Goal: Task Accomplishment & Management: Use online tool/utility

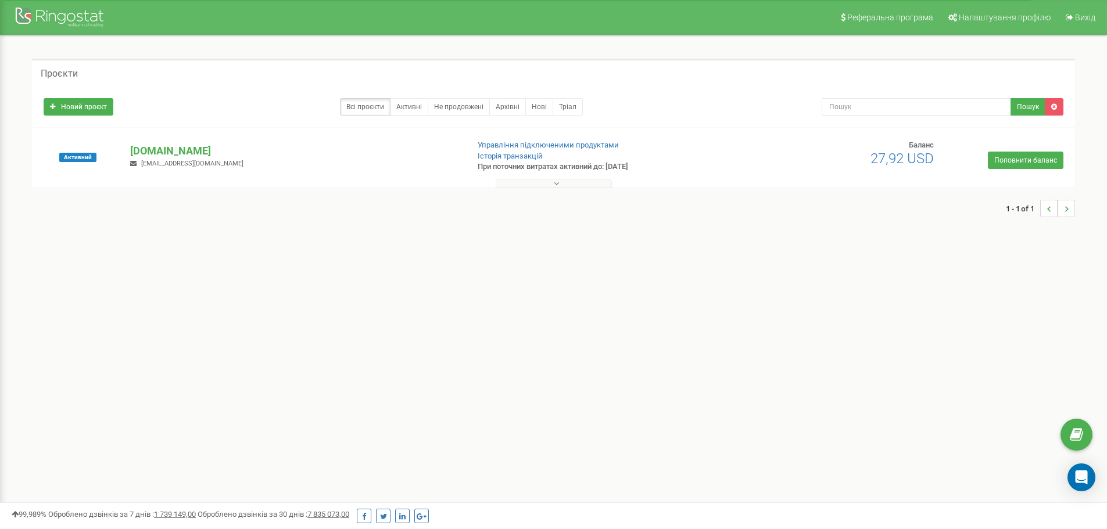
click at [556, 184] on icon at bounding box center [556, 183] width 5 height 8
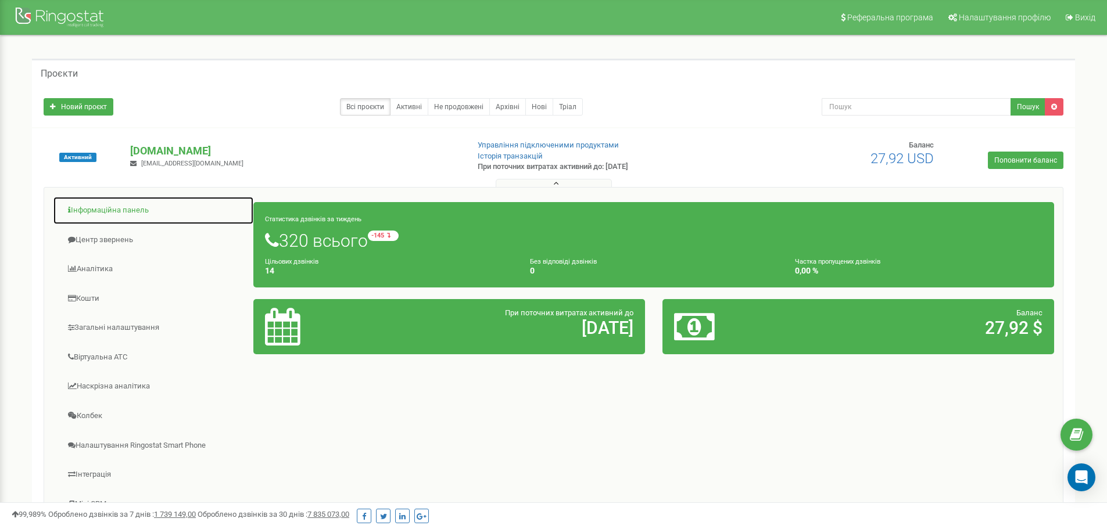
click at [121, 211] on link "Інформаційна панель" at bounding box center [153, 210] width 201 height 28
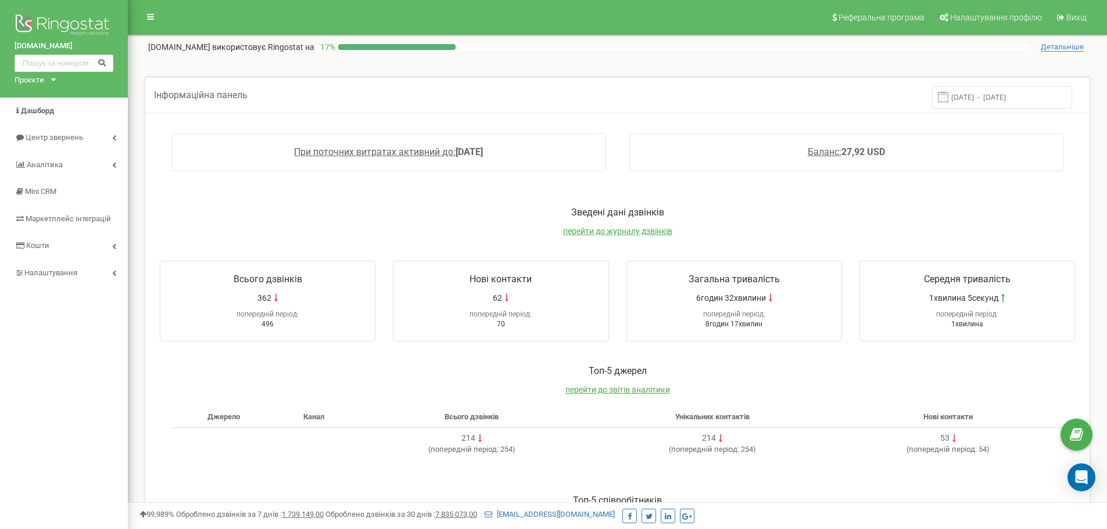
click at [633, 237] on div "Зведені дані дзвінків перейти до журналу дзвінків" at bounding box center [617, 227] width 938 height 42
click at [633, 229] on span "перейти до журналу дзвінків" at bounding box center [617, 231] width 109 height 9
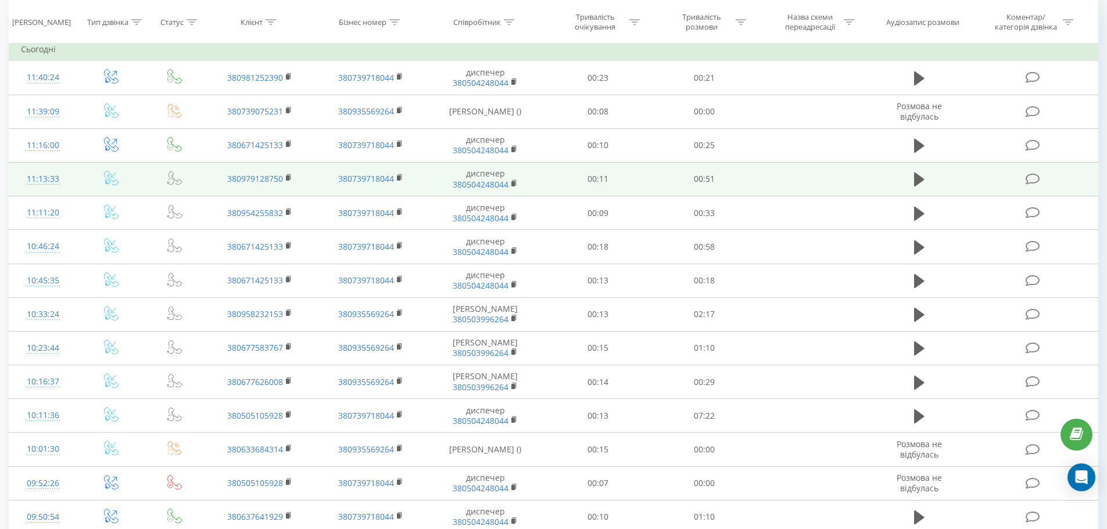
scroll to position [116, 0]
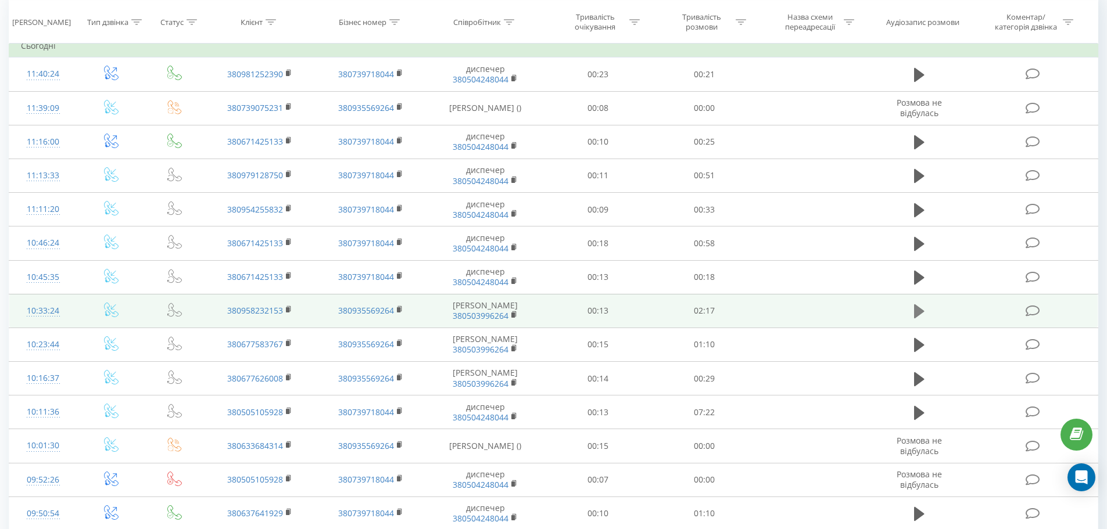
click at [917, 314] on icon at bounding box center [919, 311] width 10 height 14
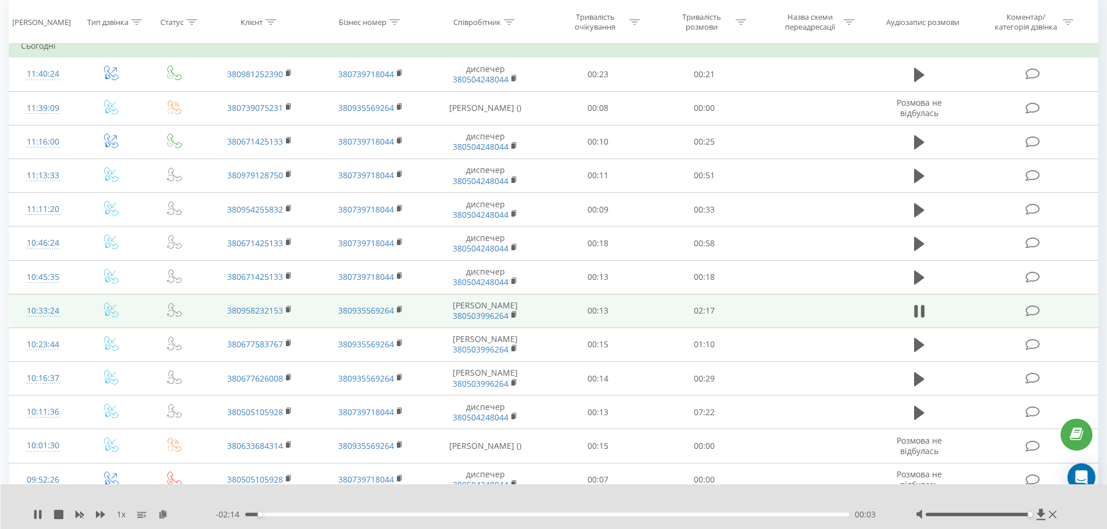
drag, startPoint x: 983, startPoint y: 513, endPoint x: 1033, endPoint y: 512, distance: 50.0
click at [1033, 512] on div at bounding box center [987, 515] width 144 height 12
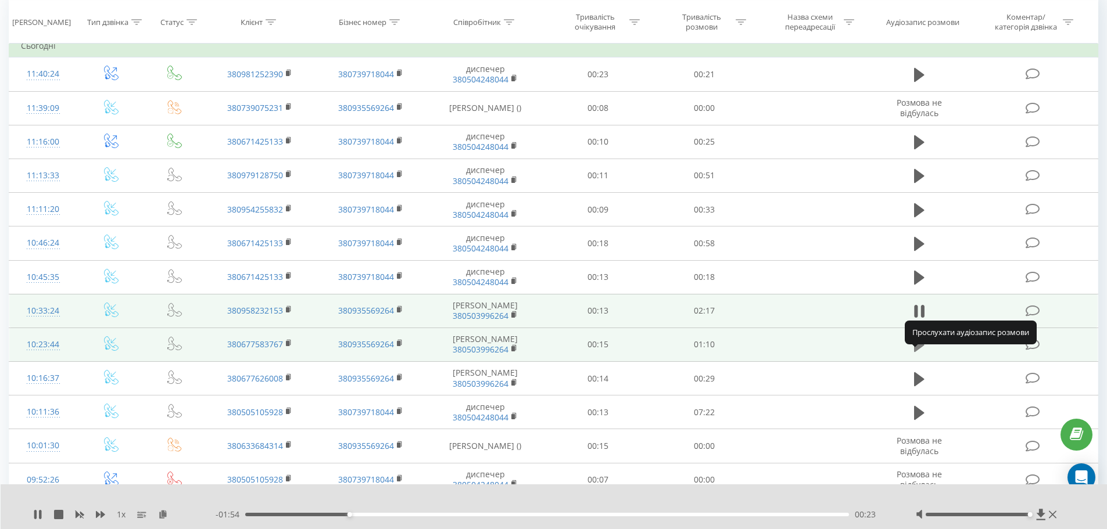
click at [917, 352] on icon at bounding box center [919, 345] width 10 height 14
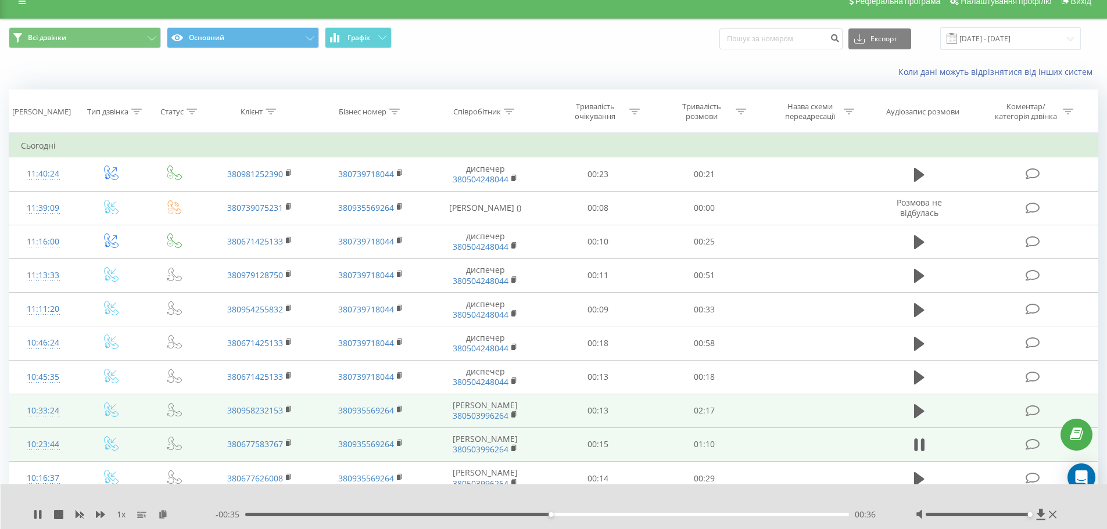
scroll to position [0, 0]
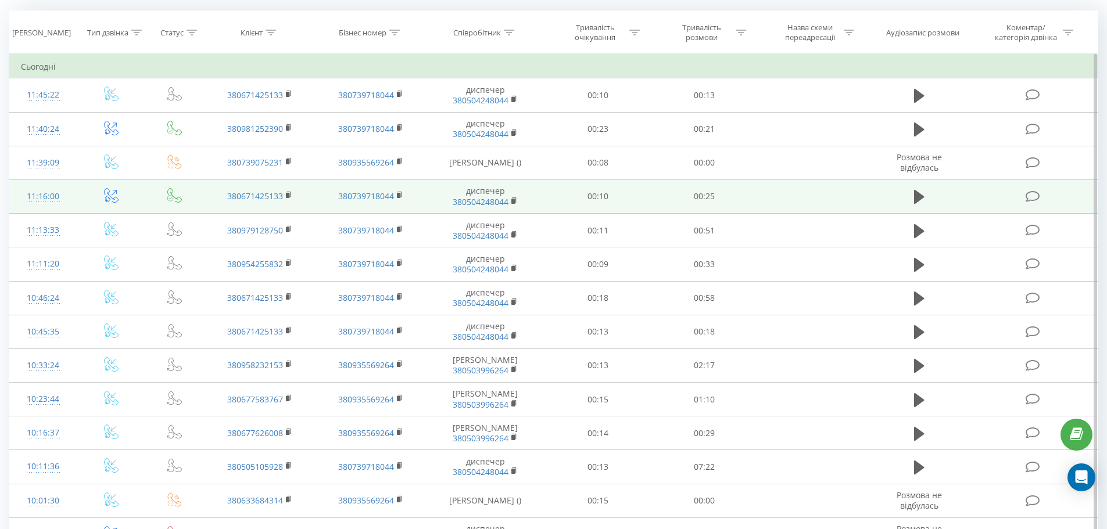
scroll to position [116, 0]
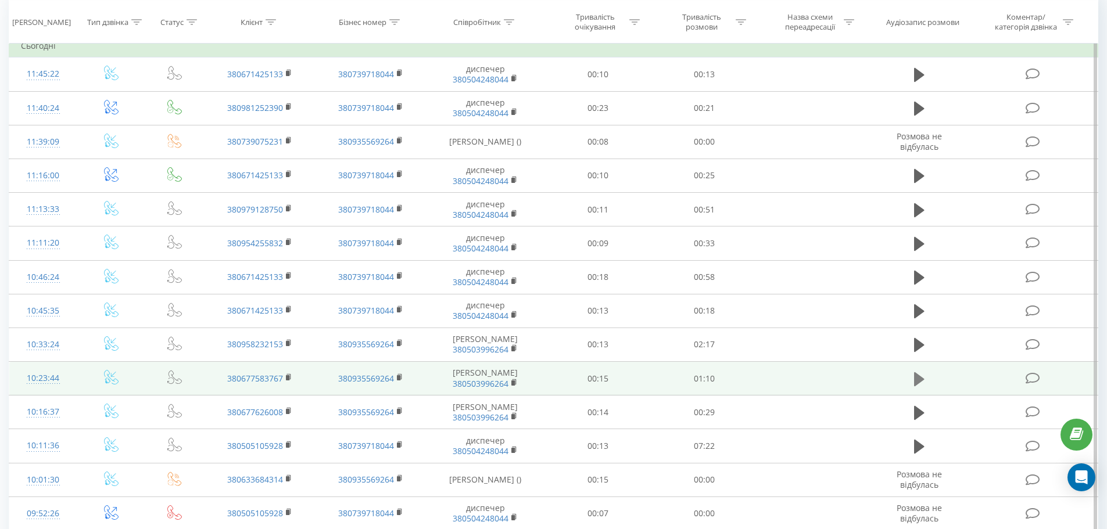
click at [912, 388] on button at bounding box center [918, 379] width 17 height 17
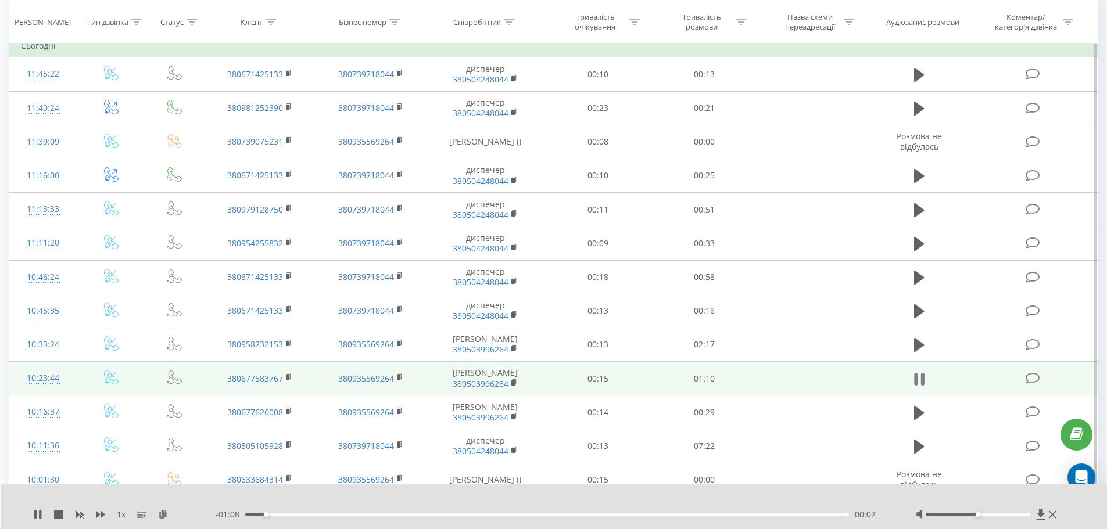
click at [923, 386] on icon at bounding box center [921, 379] width 3 height 13
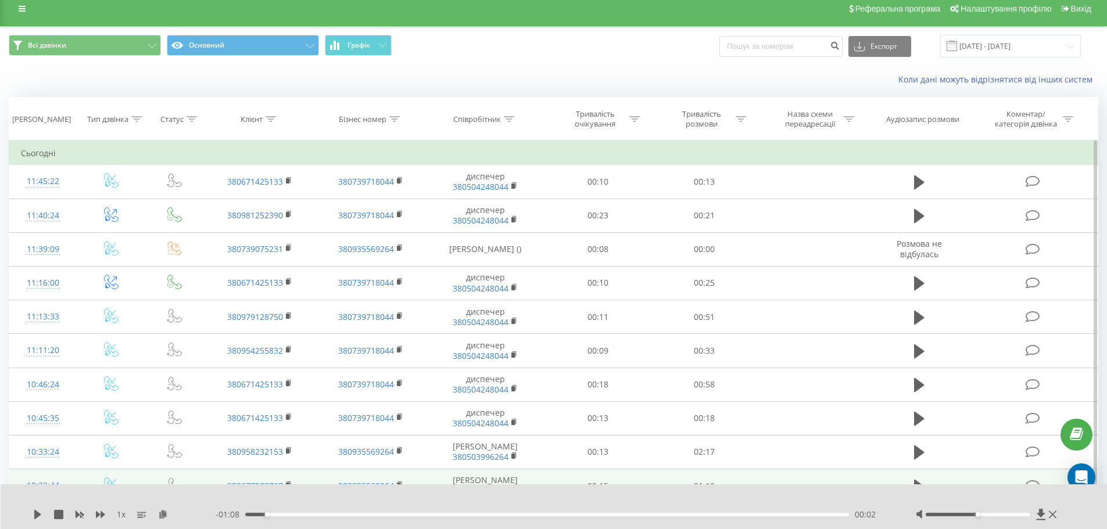
scroll to position [0, 0]
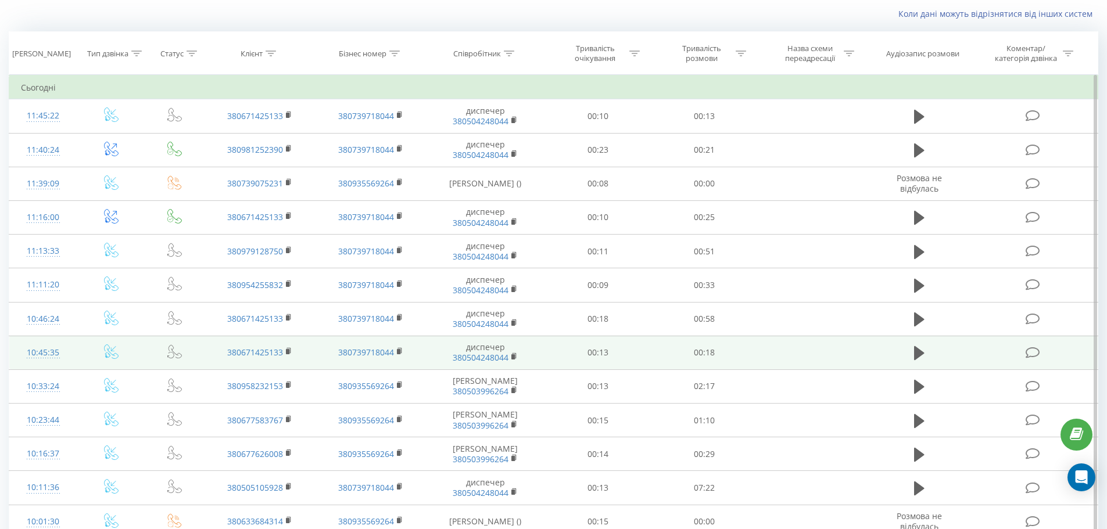
scroll to position [58, 0]
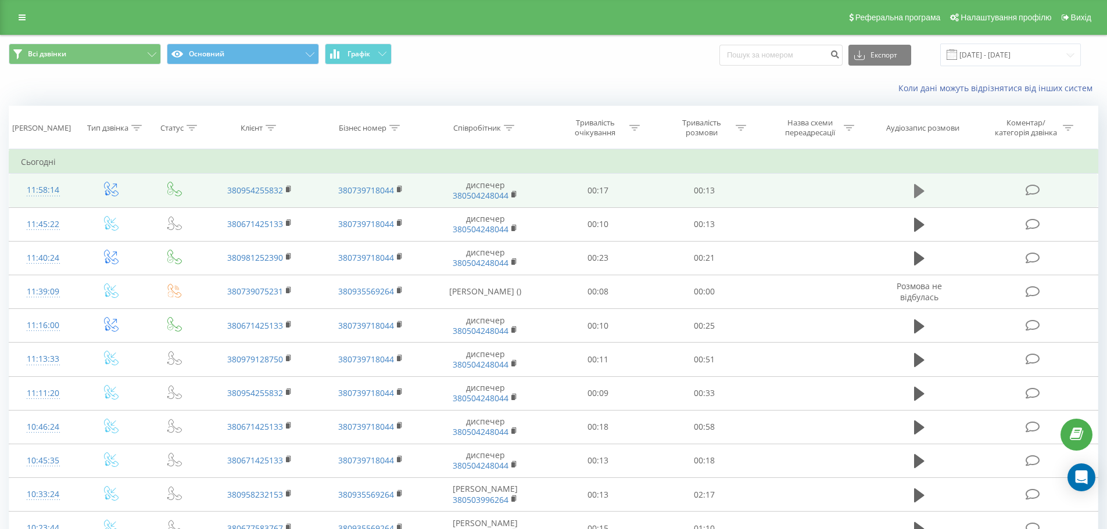
click at [914, 186] on icon at bounding box center [919, 191] width 10 height 14
